Goal: Task Accomplishment & Management: Use online tool/utility

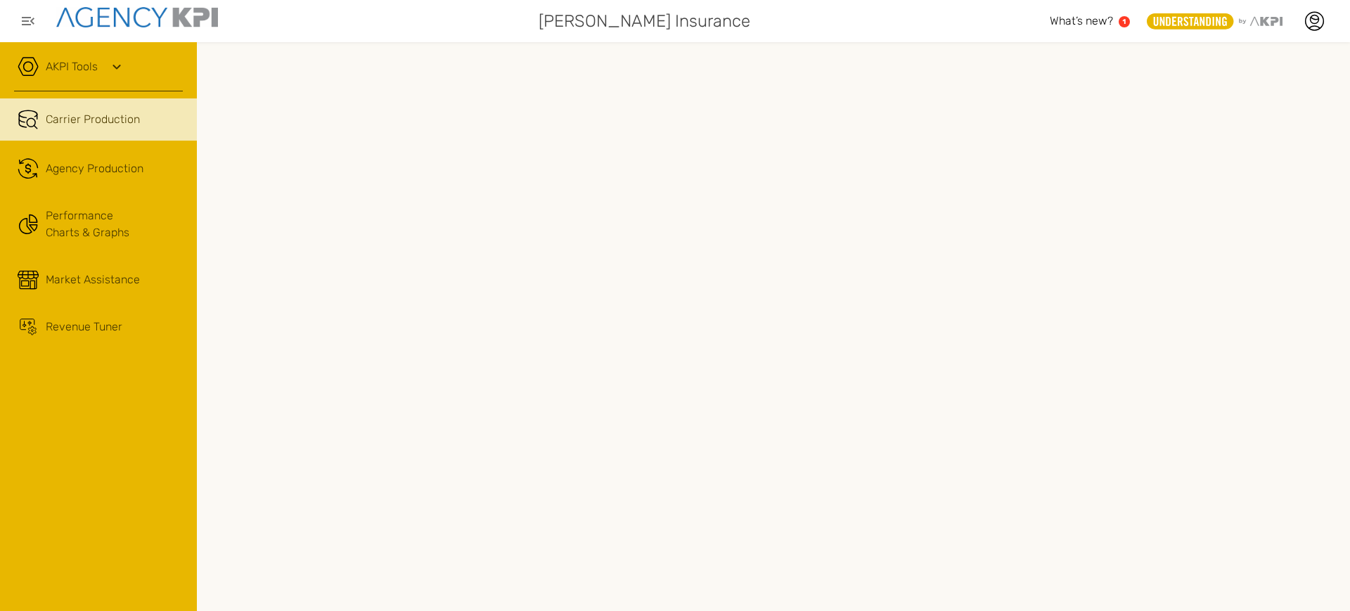
click at [83, 64] on link "AKPI Tools" at bounding box center [72, 66] width 52 height 17
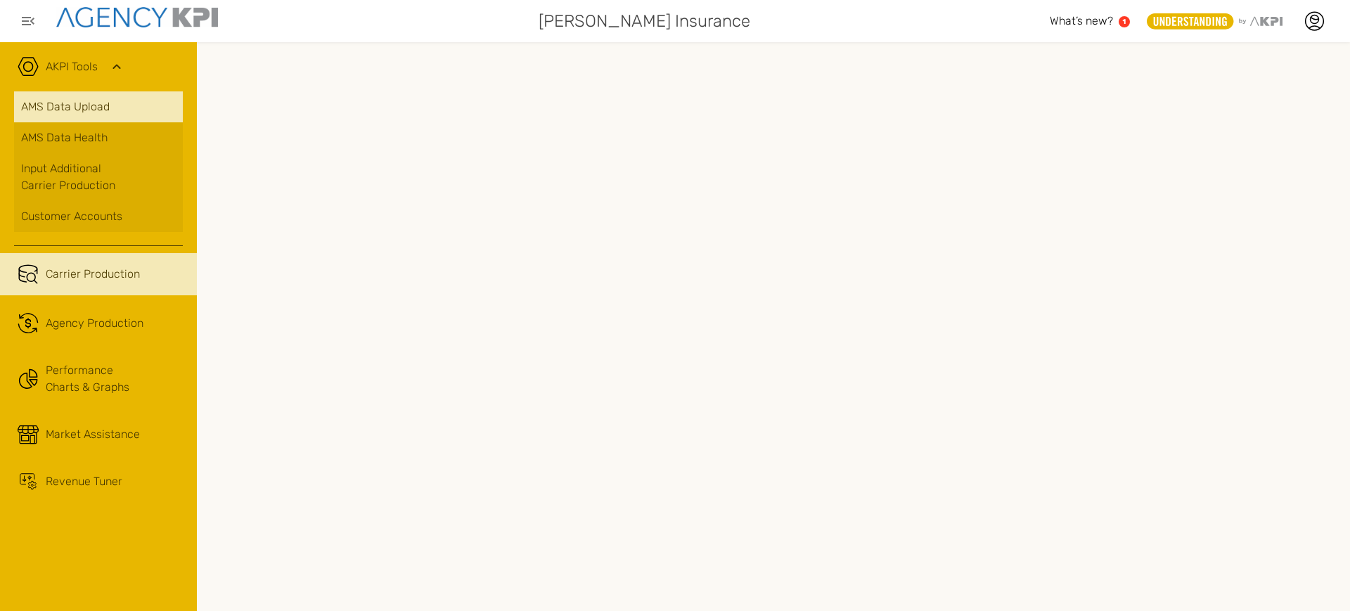
click at [91, 116] on link "AMS Data Upload" at bounding box center [98, 106] width 169 height 31
